Goal: Task Accomplishment & Management: Use online tool/utility

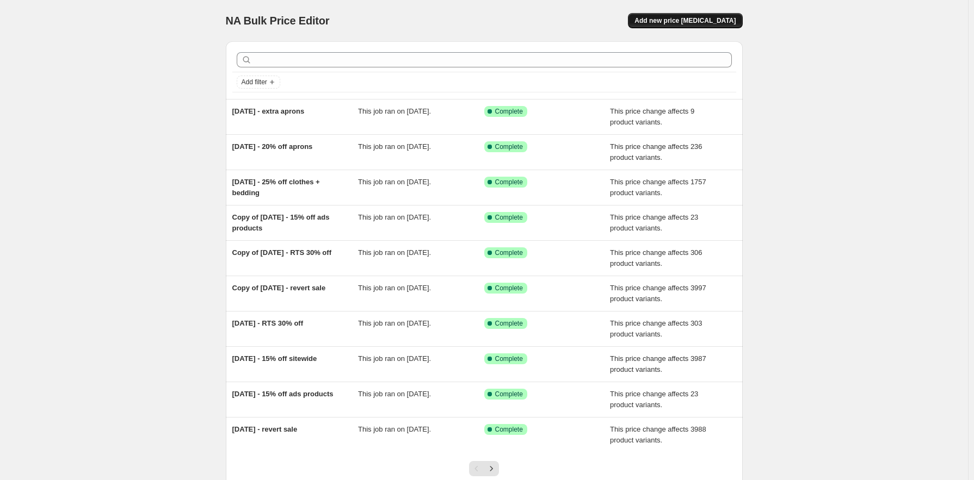
click at [705, 19] on span "Add new price [MEDICAL_DATA]" at bounding box center [684, 20] width 101 height 9
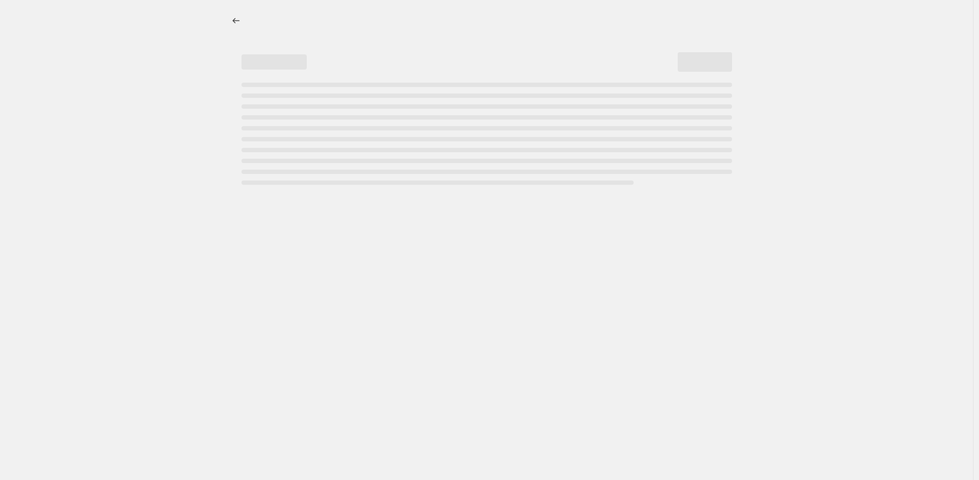
select select "percentage"
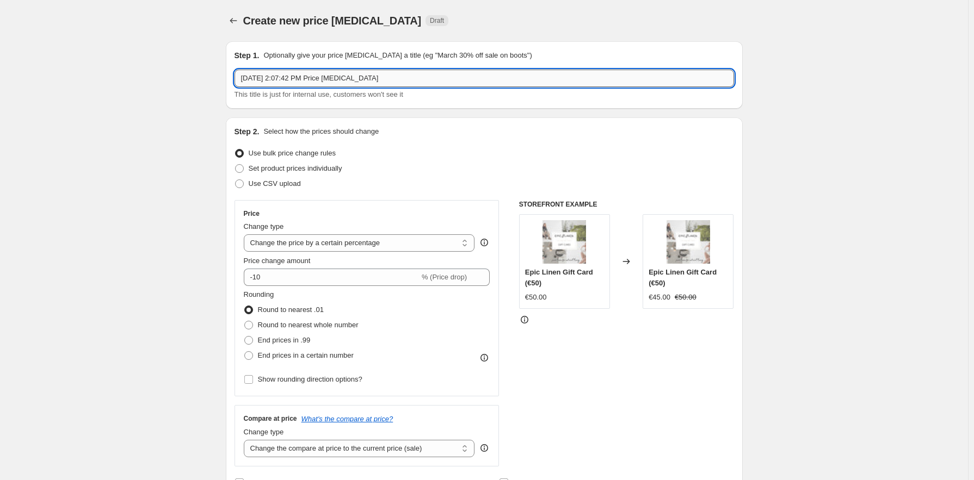
click at [380, 75] on input "[DATE] 2:07:42 PM Price [MEDICAL_DATA]" at bounding box center [484, 78] width 499 height 17
drag, startPoint x: 397, startPoint y: 77, endPoint x: 300, endPoint y: 74, distance: 96.9
click at [300, 74] on input "[DATE] 2:07:42 PM Price [MEDICAL_DATA]" at bounding box center [484, 78] width 499 height 17
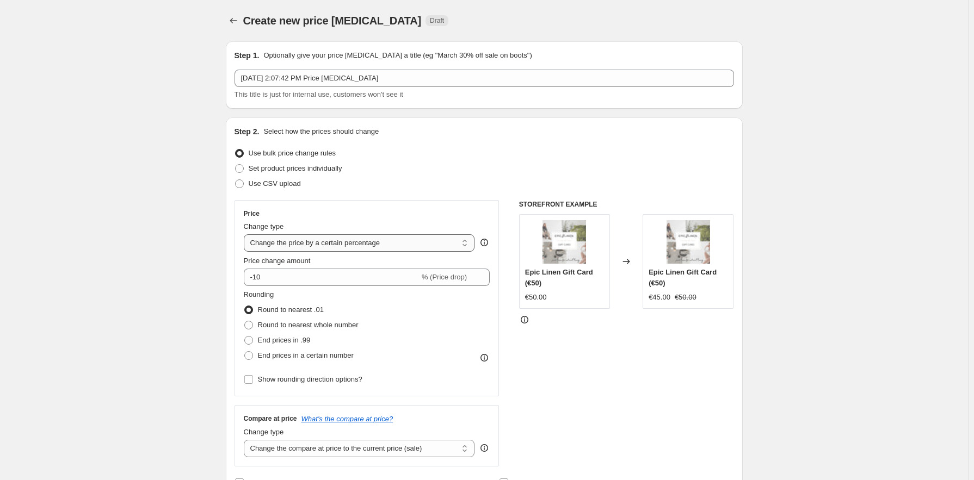
click at [294, 242] on select "Change the price to a certain amount Change the price by a certain amount Chang…" at bounding box center [359, 243] width 231 height 17
click at [371, 204] on div "Price Change type Change the price to a certain amount Change the price by a ce…" at bounding box center [367, 298] width 265 height 196
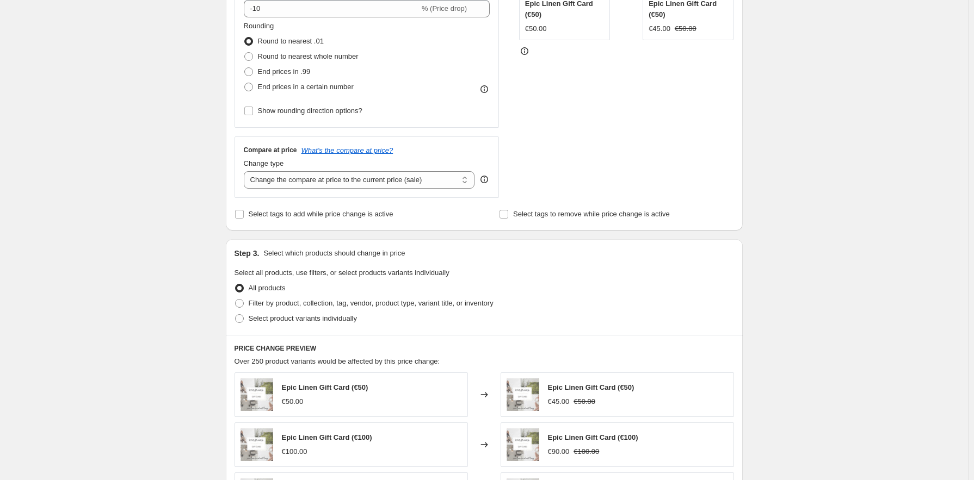
scroll to position [272, 0]
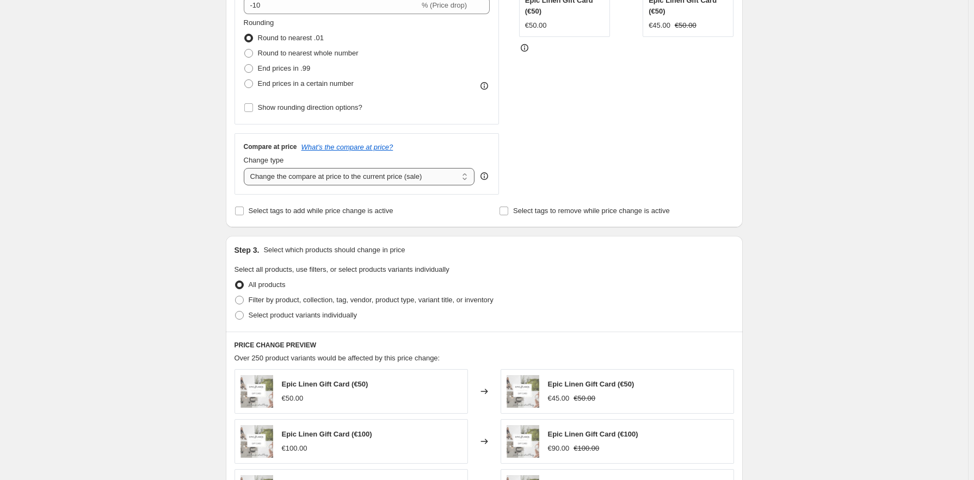
click at [335, 174] on select "Change the compare at price to the current price (sale) Change the compare at p…" at bounding box center [359, 176] width 231 height 17
select select "no_change"
click at [246, 168] on select "Change the compare at price to the current price (sale) Change the compare at p…" at bounding box center [359, 176] width 231 height 17
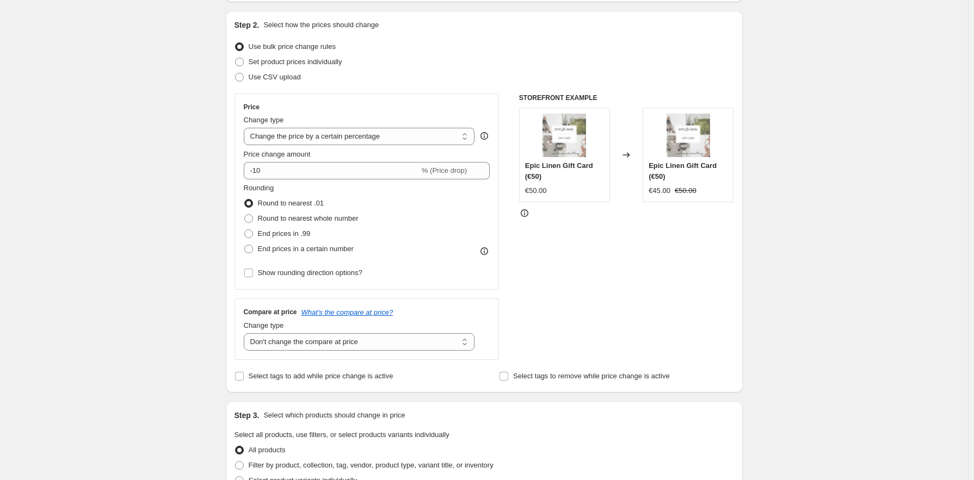
scroll to position [54, 0]
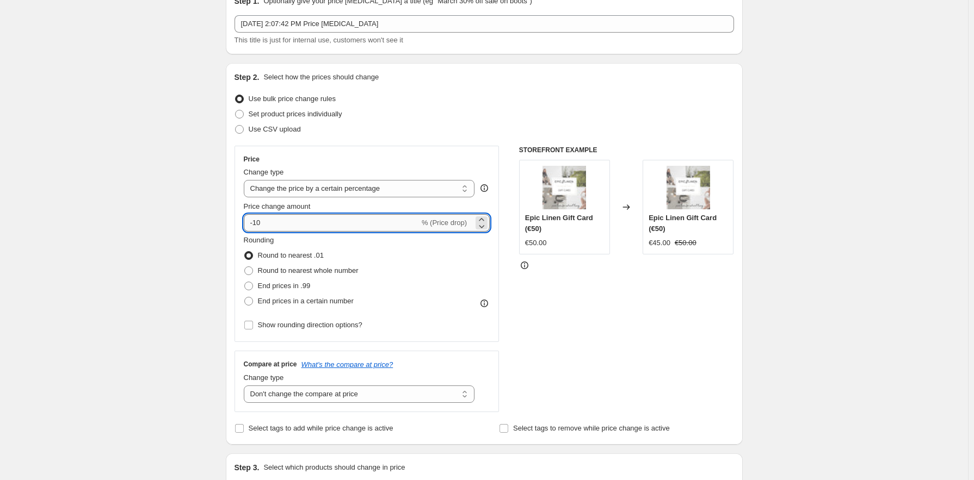
click at [314, 220] on input "-10" at bounding box center [332, 222] width 176 height 17
click at [481, 223] on icon at bounding box center [481, 226] width 11 height 11
type input "-11"
click at [336, 187] on select "Change the price to a certain amount Change the price by a certain amount Chang…" at bounding box center [359, 188] width 231 height 17
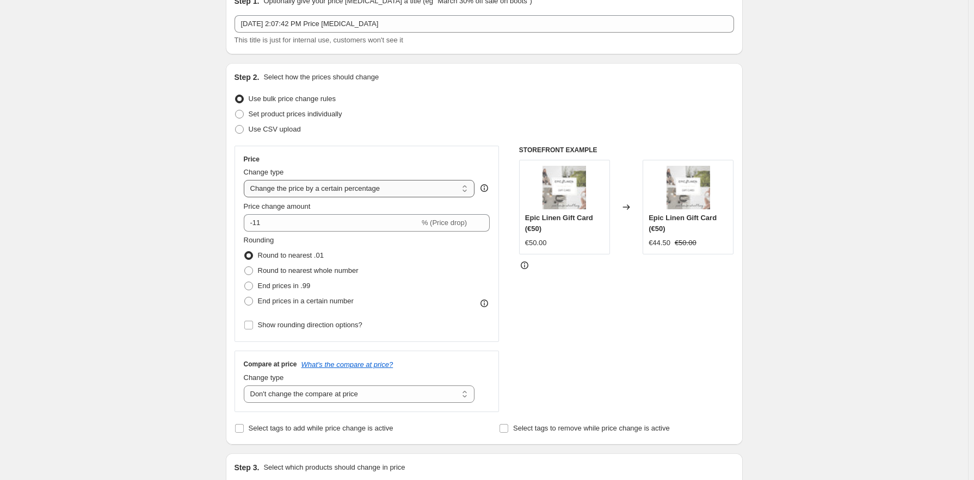
select select "pcap"
click at [246, 180] on select "Change the price to a certain amount Change the price by a certain amount Chang…" at bounding box center [359, 188] width 231 height 17
type input "-20"
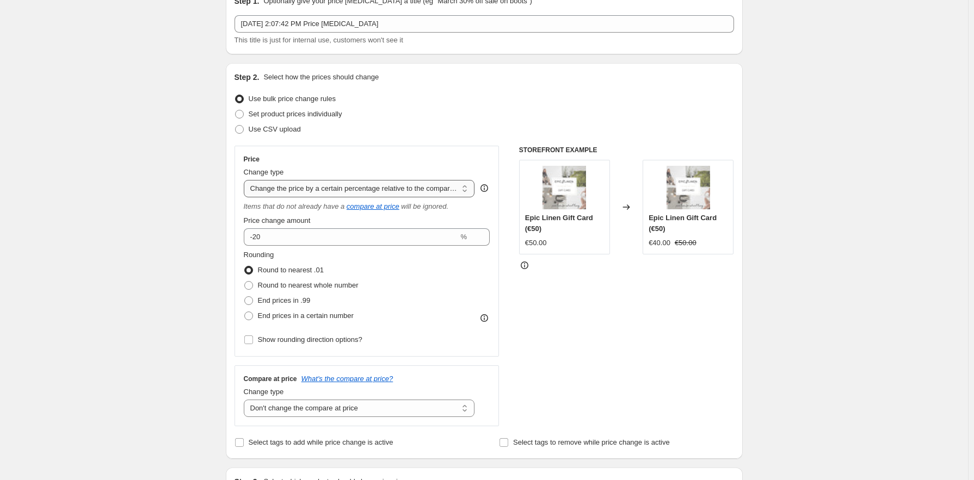
click at [427, 187] on select "Change the price to a certain amount Change the price by a certain amount Chang…" at bounding box center [359, 188] width 231 height 17
click at [614, 300] on div "STOREFRONT EXAMPLE Epic Linen Gift Card (€50) €50.00 Changed to Epic Linen Gift…" at bounding box center [626, 286] width 215 height 281
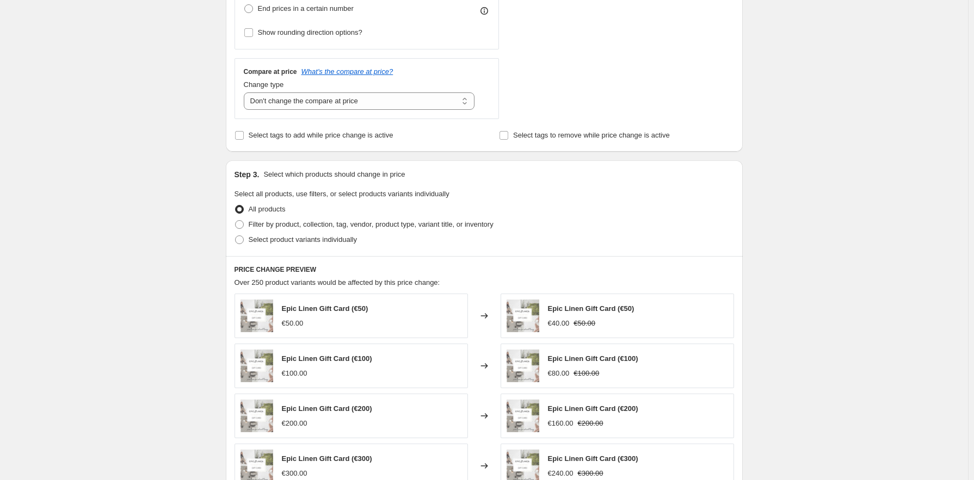
scroll to position [381, 0]
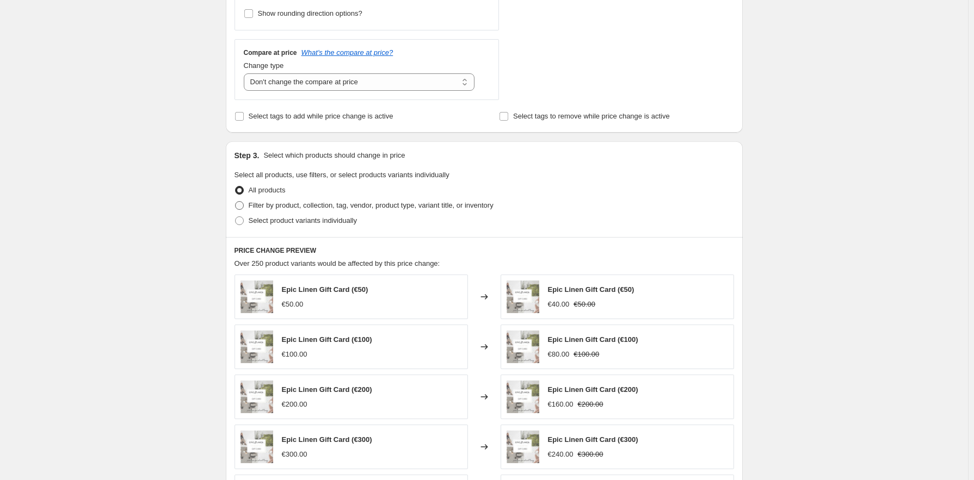
click at [244, 205] on span at bounding box center [239, 205] width 9 height 9
click at [236, 202] on input "Filter by product, collection, tag, vendor, product type, variant title, or inv…" at bounding box center [235, 201] width 1 height 1
radio input "true"
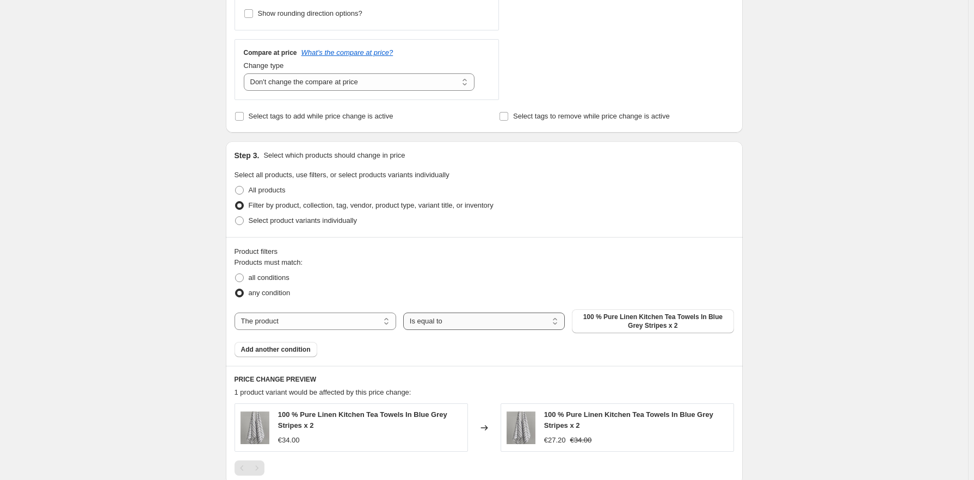
click at [558, 324] on select "Is equal to Is not equal to" at bounding box center [484, 321] width 162 height 17
click at [520, 229] on div "Step 3. Select which products should change in price Select all products, use f…" at bounding box center [484, 189] width 517 height 96
click at [389, 322] on select "The product The product's collection The product's tag The product's vendor The…" at bounding box center [316, 321] width 162 height 17
click at [454, 344] on div "Products must match: all conditions any condition The product The product's col…" at bounding box center [484, 307] width 499 height 100
click at [496, 323] on select "Is equal to Is not equal to" at bounding box center [484, 321] width 162 height 17
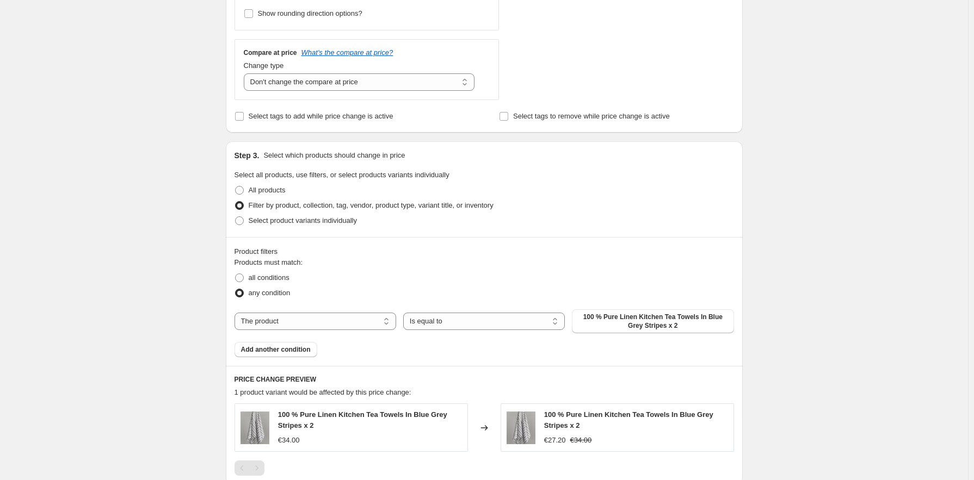
click at [405, 313] on select "Is equal to Is not equal to" at bounding box center [484, 321] width 162 height 17
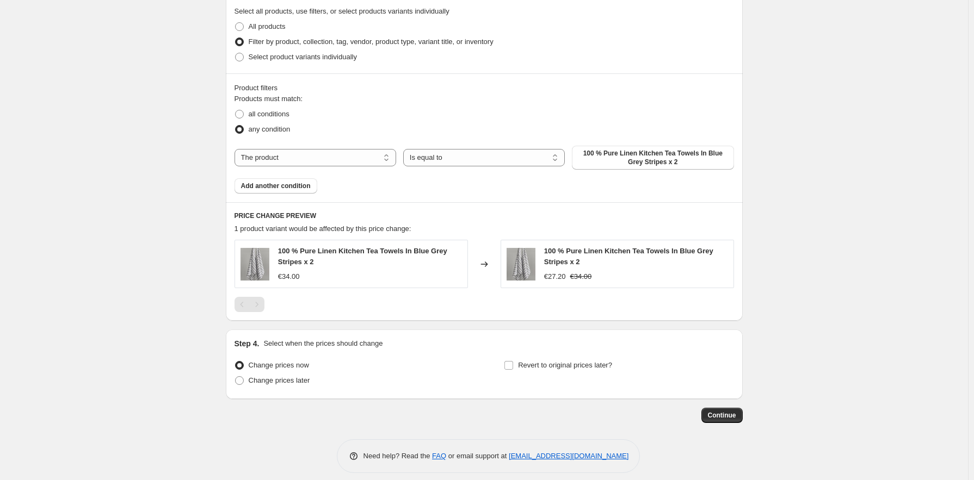
scroll to position [553, 0]
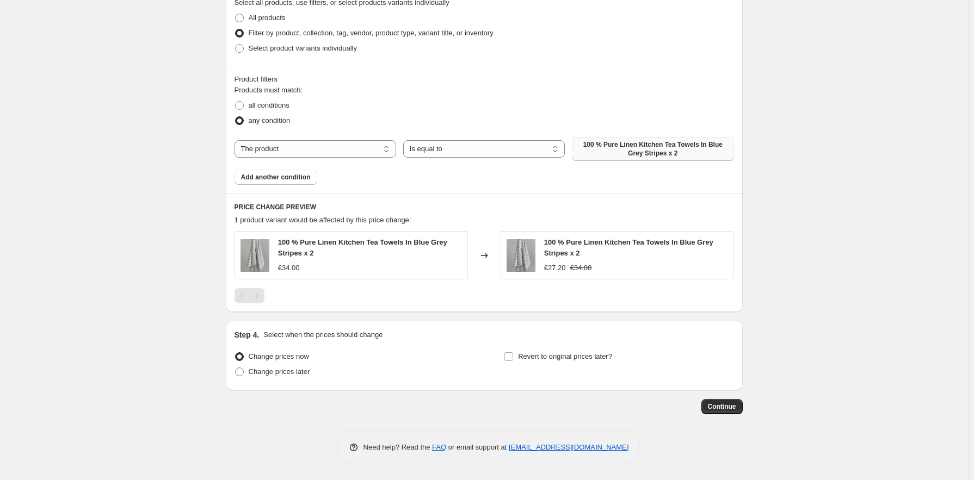
click at [653, 150] on span "100 % Pure Linen Kitchen Tea Towels In Blue Grey Stripes x 2" at bounding box center [652, 148] width 149 height 17
click at [558, 148] on select "Is equal to Is not equal to" at bounding box center [484, 148] width 162 height 17
click at [405, 140] on select "Is equal to Is not equal to" at bounding box center [484, 148] width 162 height 17
click at [638, 150] on span "100 % Pure Linen Kitchen Tea Towels Set of 2 In White Stripes Natural" at bounding box center [652, 148] width 149 height 17
click at [293, 178] on span "Add another condition" at bounding box center [276, 177] width 70 height 9
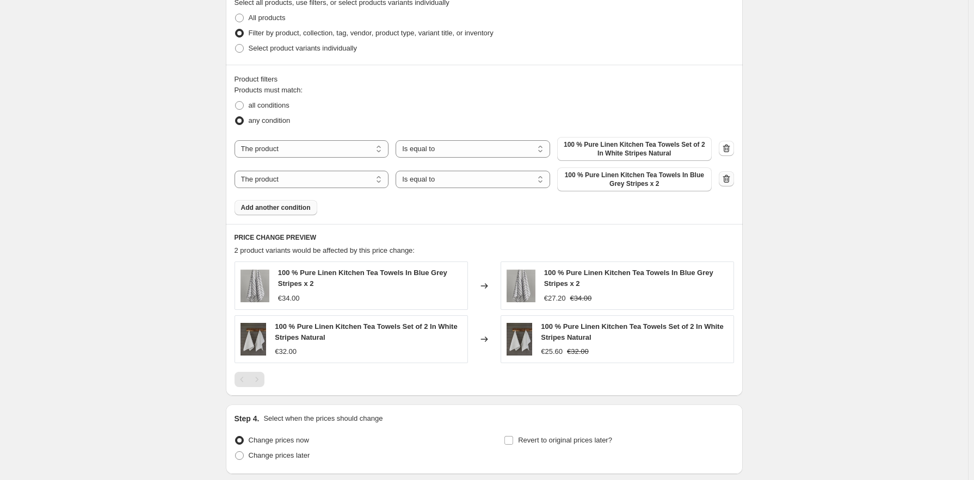
click at [725, 178] on icon "button" at bounding box center [726, 179] width 11 height 11
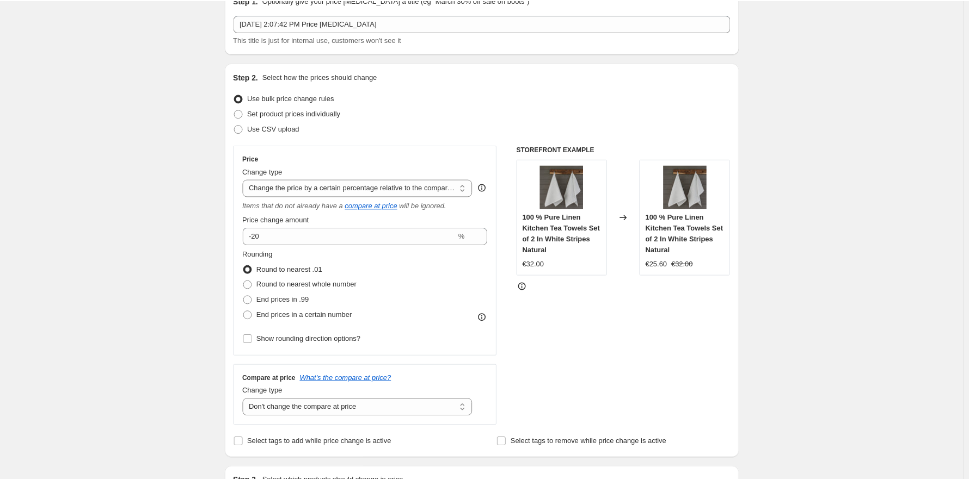
scroll to position [0, 0]
